Goal: Information Seeking & Learning: Check status

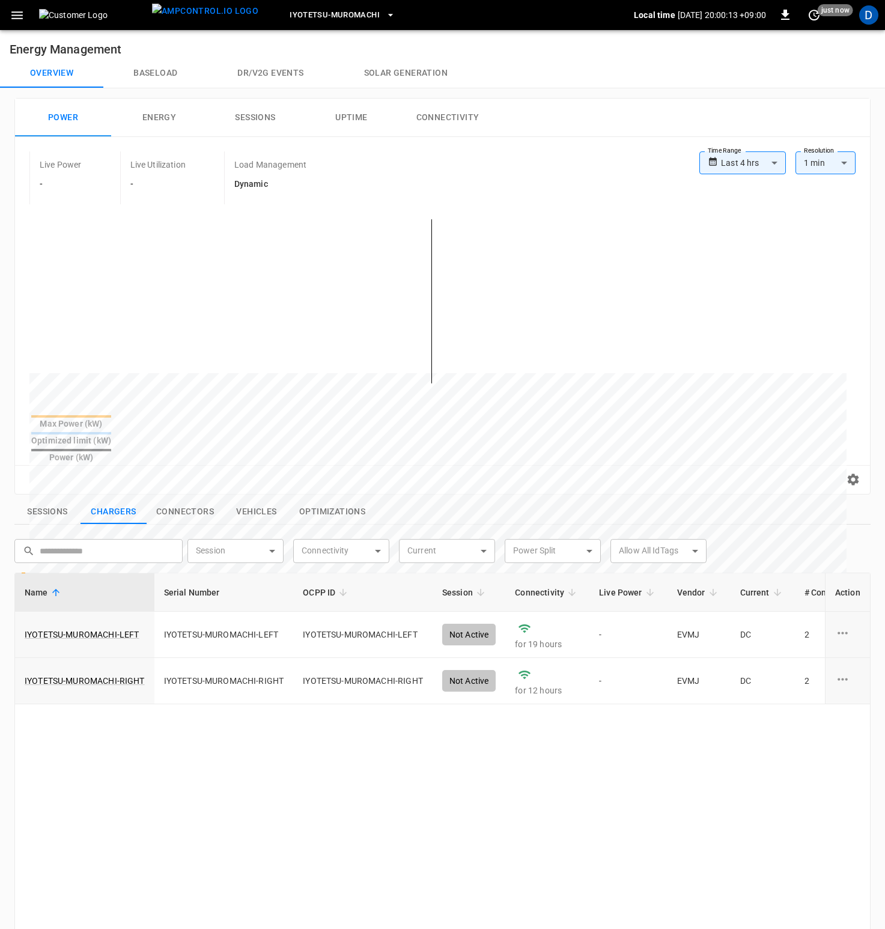
click at [746, 163] on body "**********" at bounding box center [442, 632] width 885 height 1265
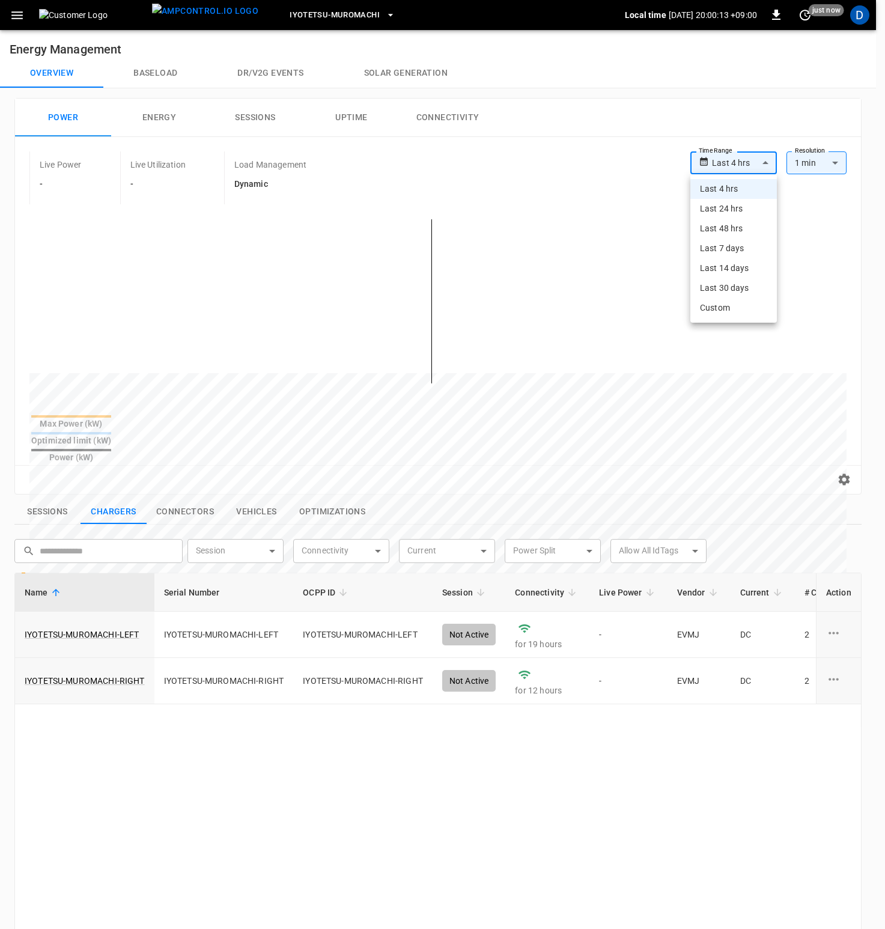
click at [732, 205] on li "Last 24 hrs" at bounding box center [733, 209] width 87 height 20
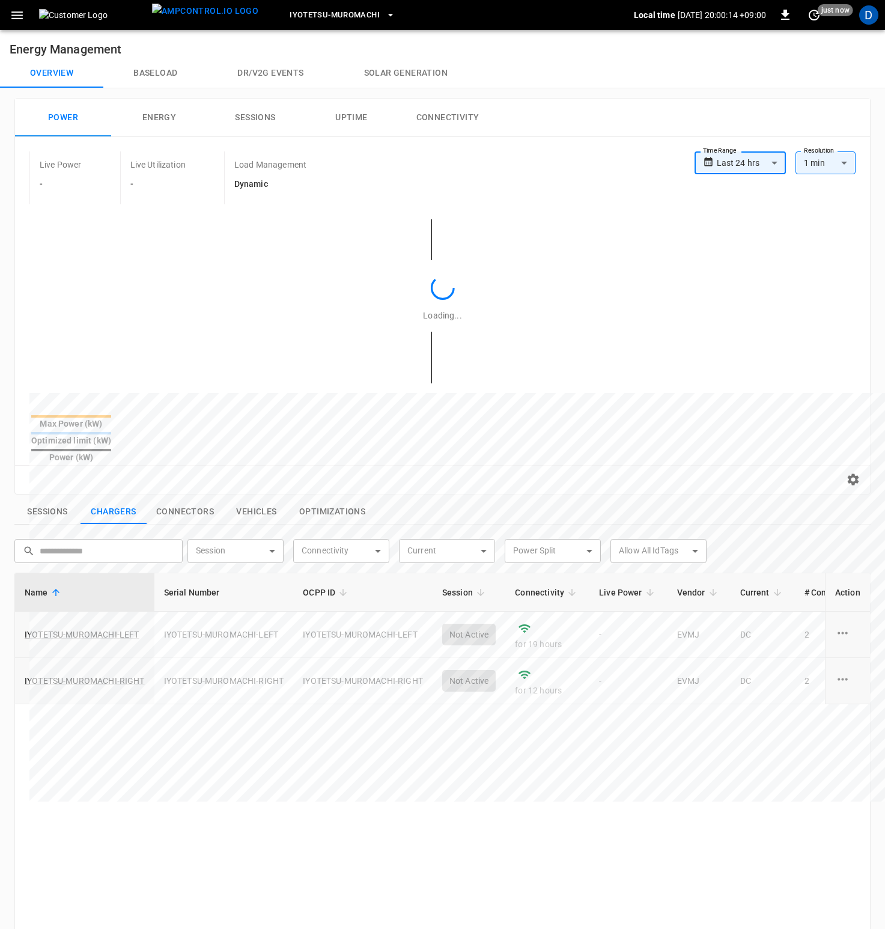
type input "**********"
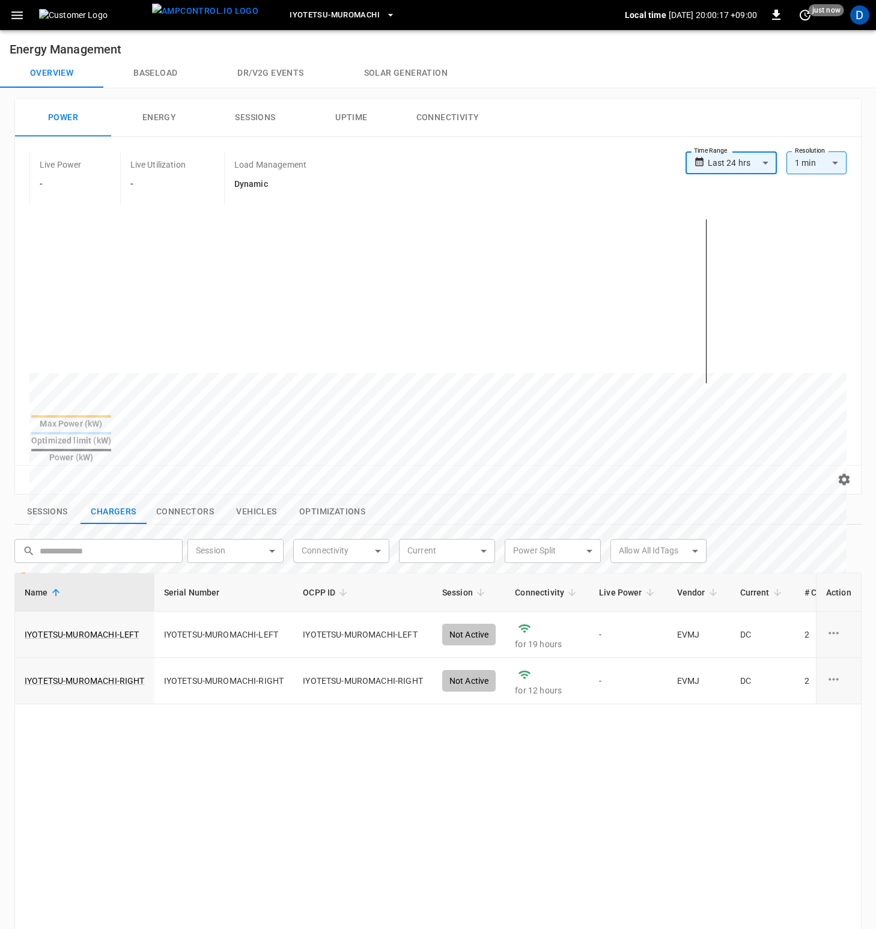
click at [162, 77] on button "Baseload" at bounding box center [155, 73] width 104 height 29
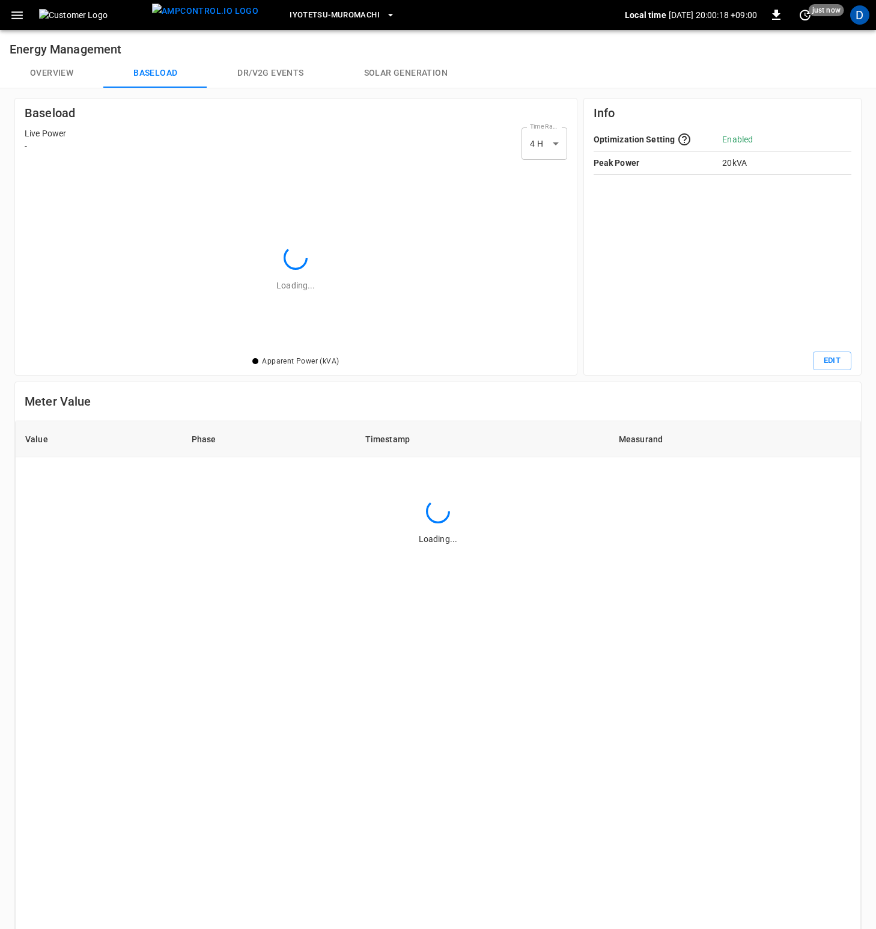
scroll to position [165, 519]
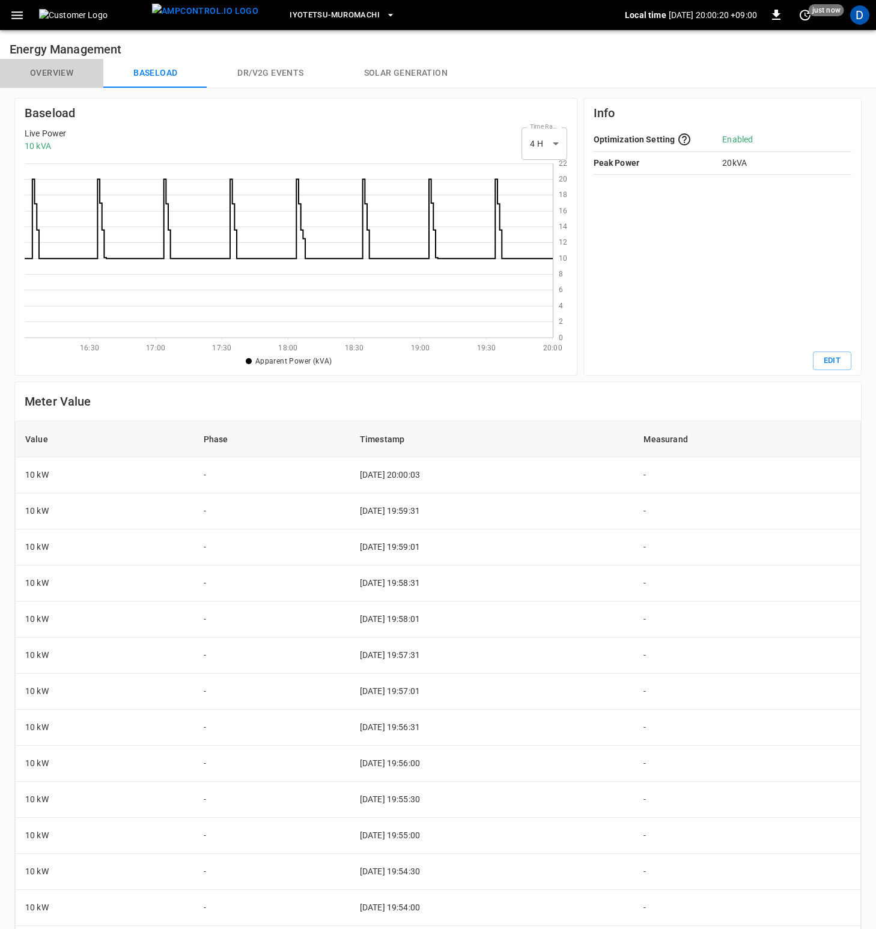
click at [40, 73] on button "Overview" at bounding box center [51, 73] width 103 height 29
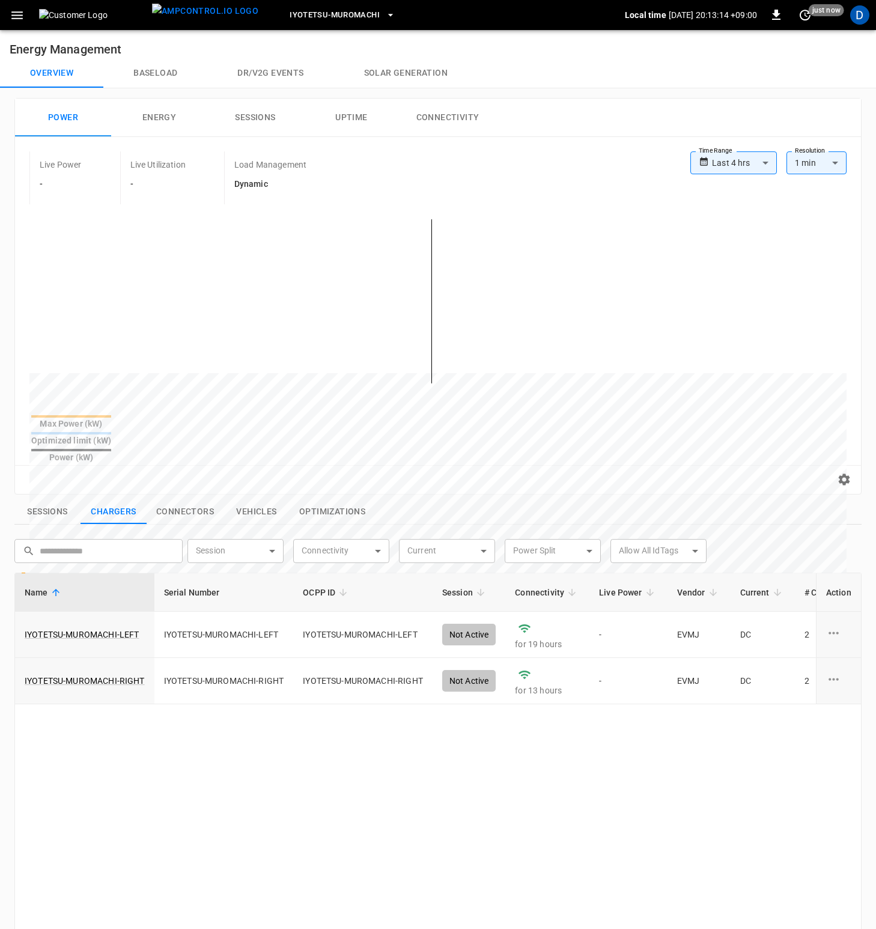
click at [155, 72] on button "Baseload" at bounding box center [155, 73] width 104 height 29
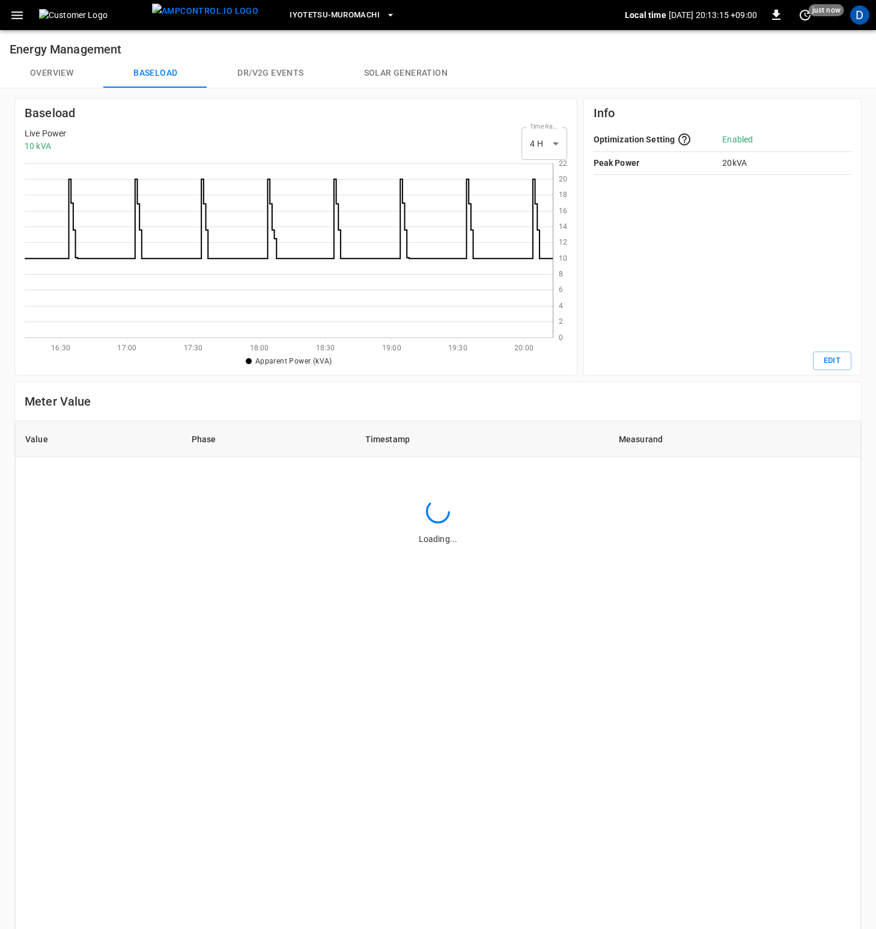
scroll to position [165, 519]
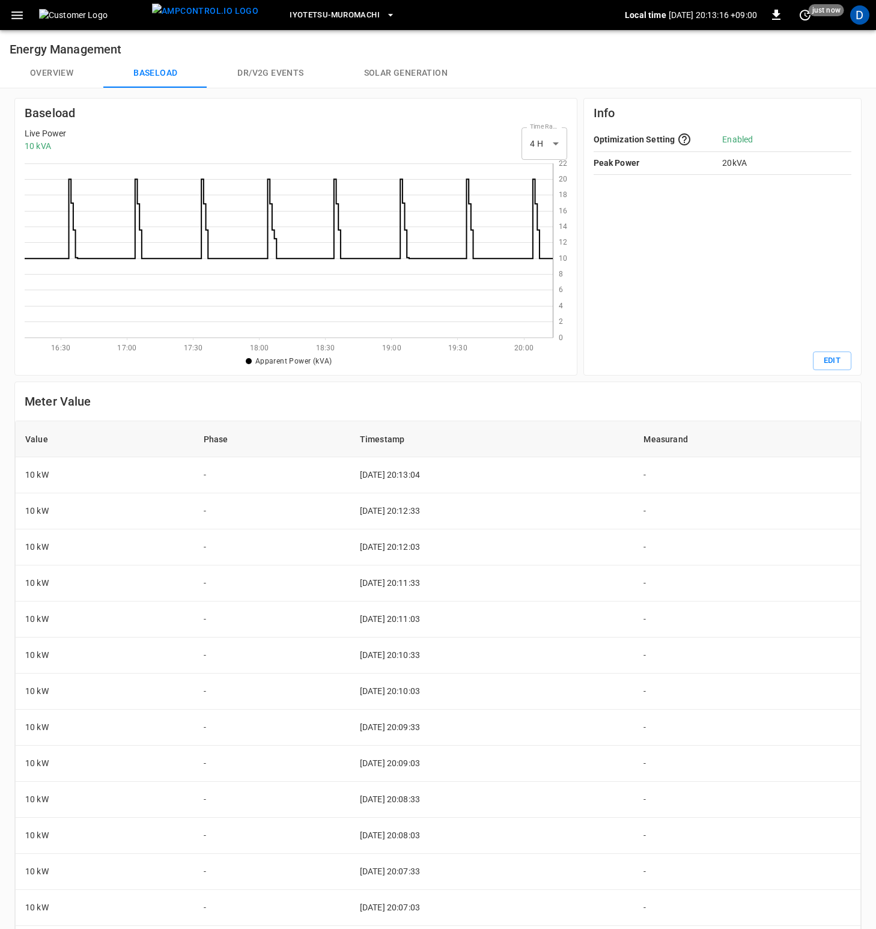
click at [58, 80] on button "Overview" at bounding box center [51, 73] width 103 height 29
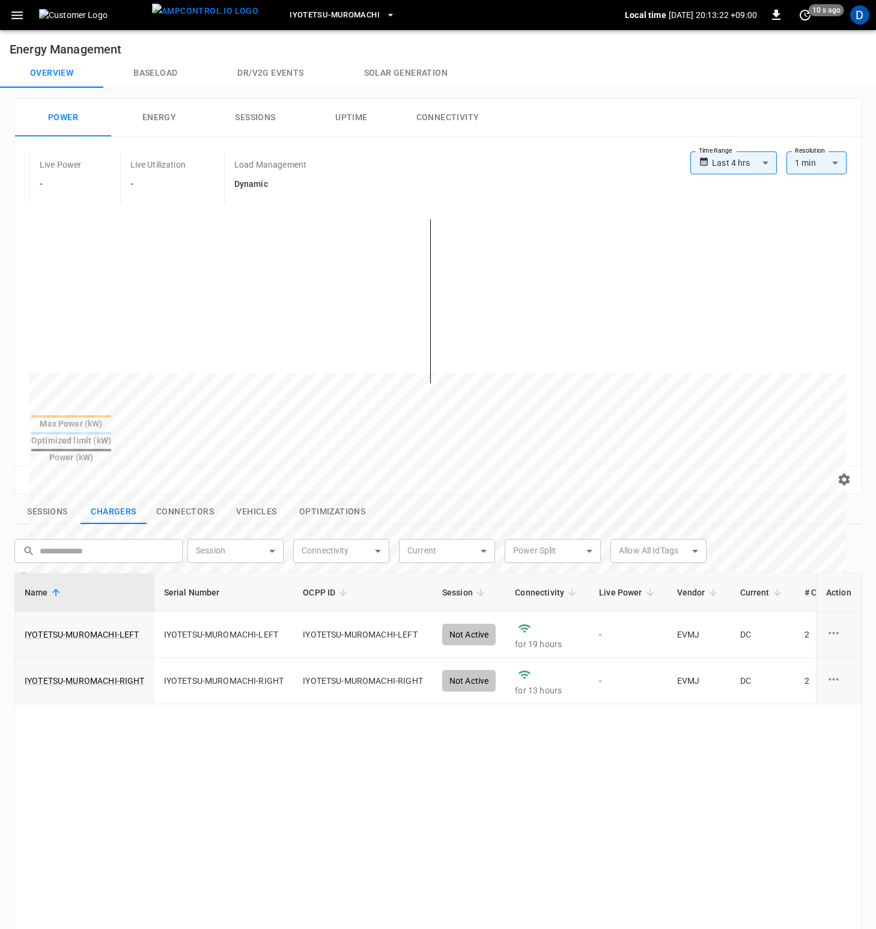
click at [430, 106] on button "Connectivity" at bounding box center [448, 118] width 96 height 38
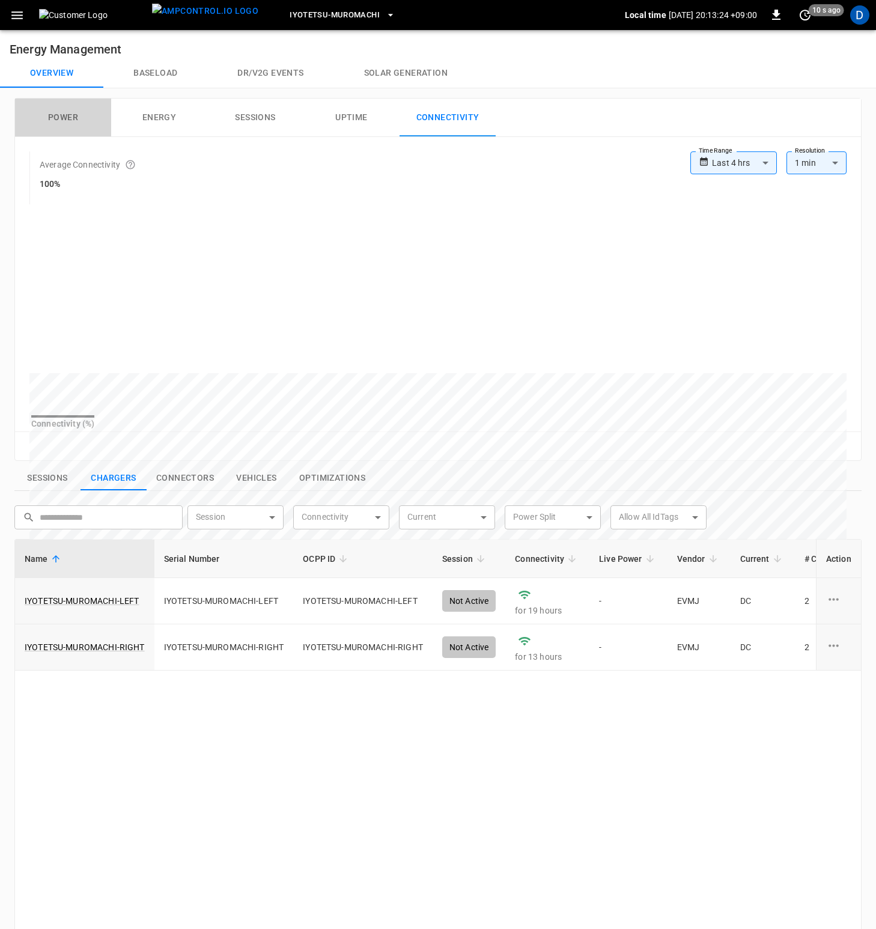
click at [60, 118] on button "Power" at bounding box center [63, 118] width 96 height 38
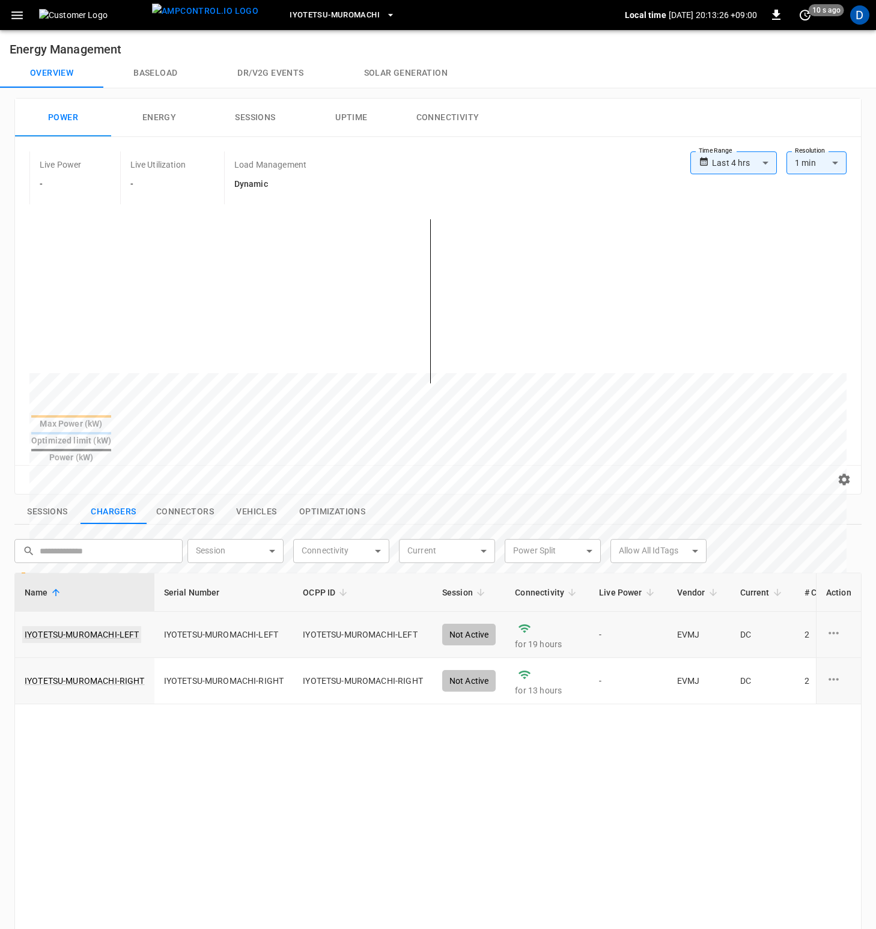
click at [88, 626] on link "IYOTETSU-MUROMACHI-LEFT" at bounding box center [81, 634] width 119 height 17
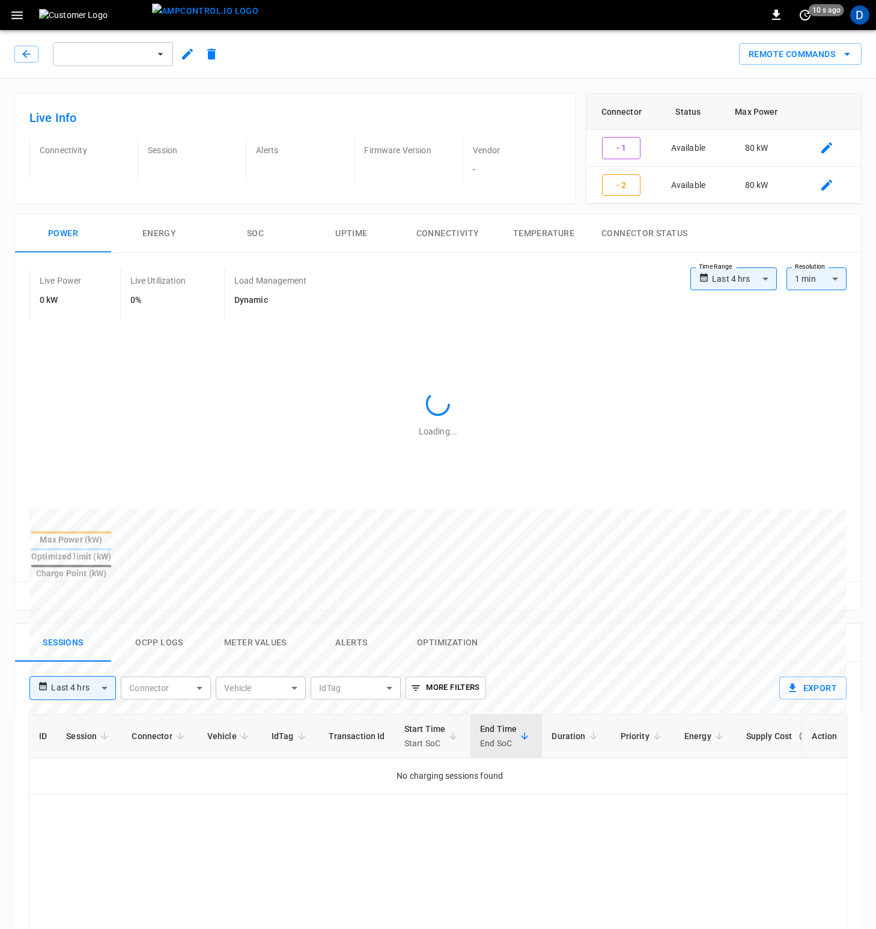
click at [166, 624] on button "Ocpp logs" at bounding box center [159, 643] width 96 height 38
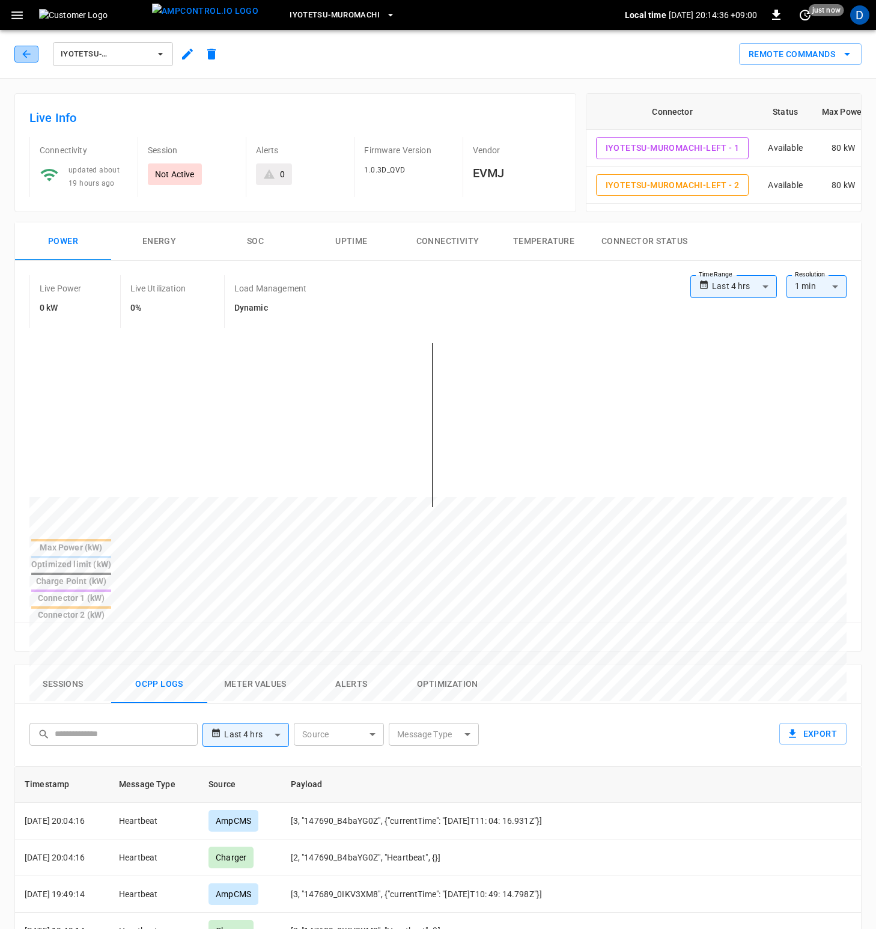
click at [25, 49] on icon "button" at bounding box center [26, 54] width 12 height 12
